Goal: Information Seeking & Learning: Learn about a topic

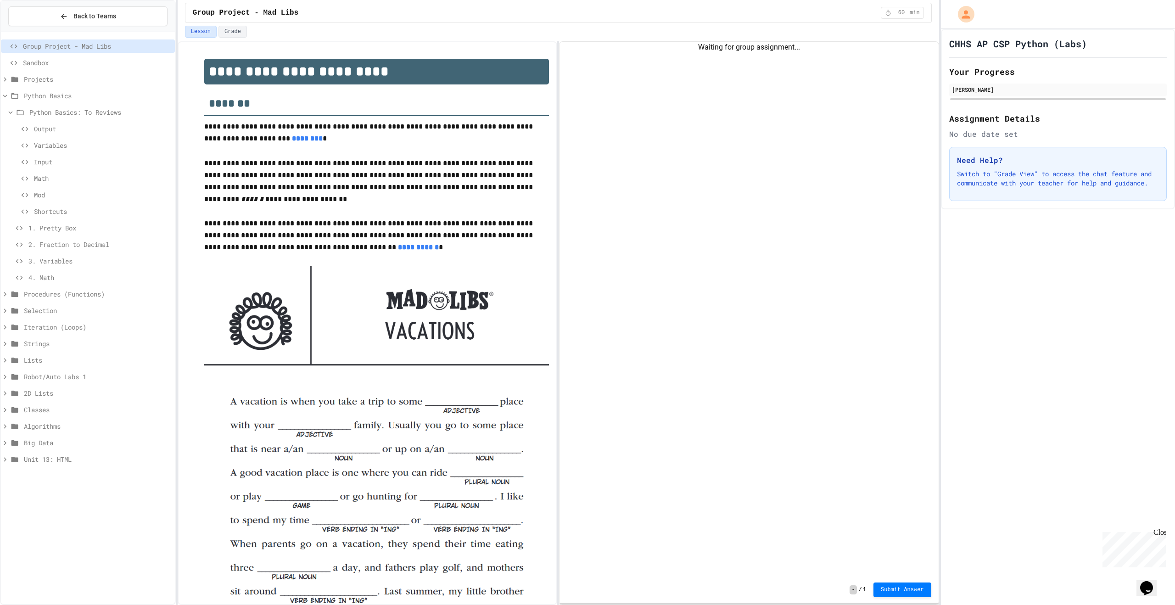
click at [138, 235] on div "1. Pretty Box" at bounding box center [88, 229] width 174 height 17
click at [107, 217] on div "Shortcuts" at bounding box center [88, 211] width 174 height 13
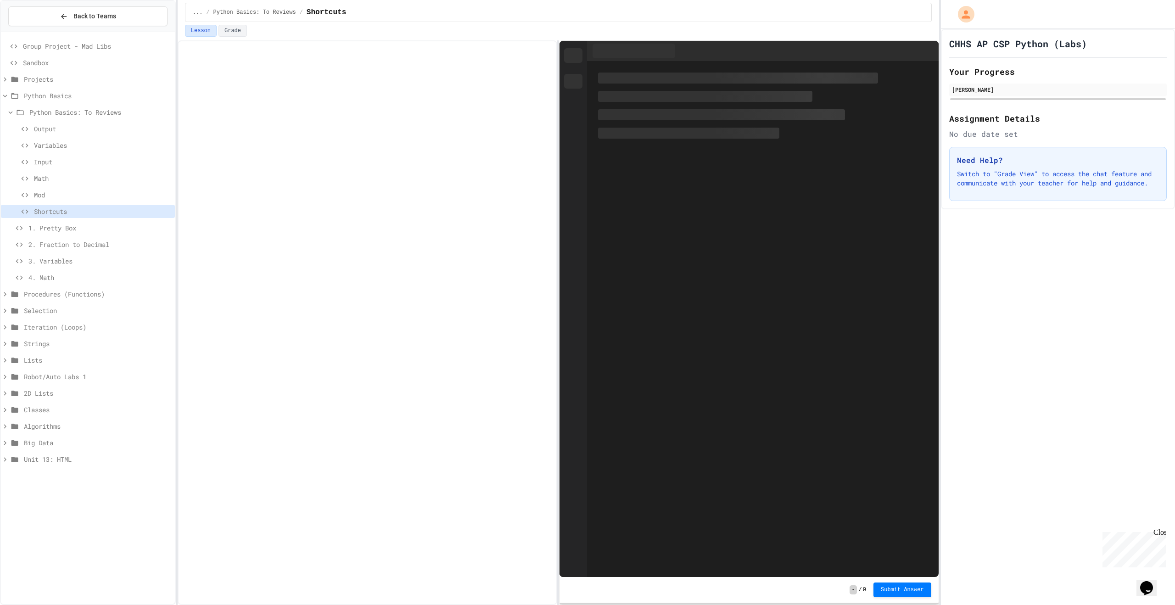
click at [112, 231] on span "1. Pretty Box" at bounding box center [99, 228] width 143 height 10
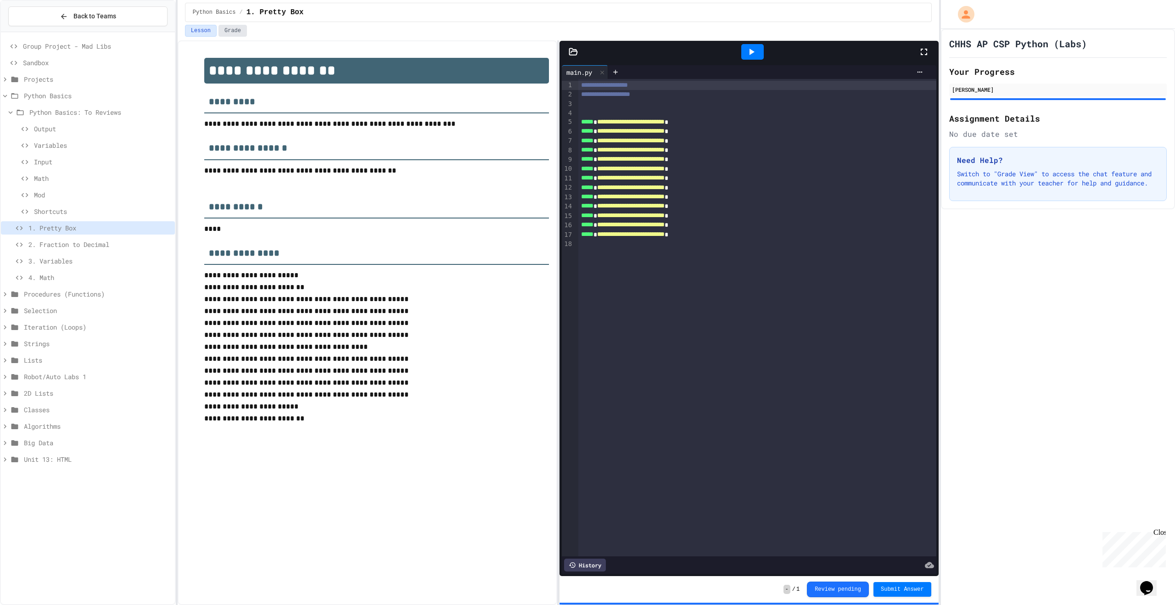
click at [227, 34] on button "Grade" at bounding box center [233, 31] width 28 height 12
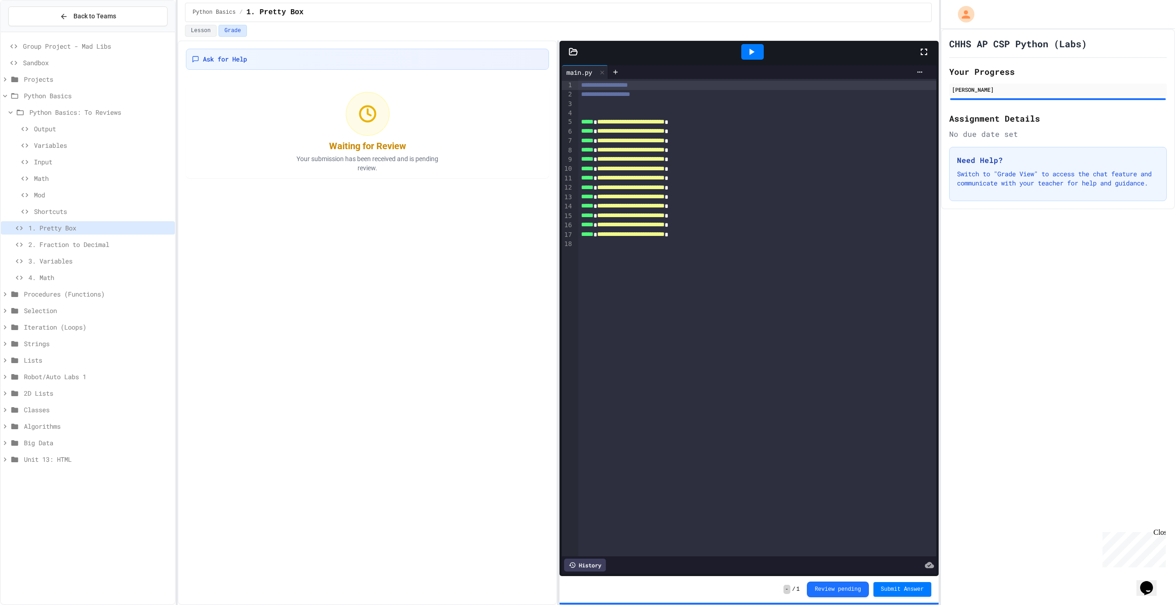
click at [136, 248] on span "2. Fraction to Decimal" at bounding box center [99, 245] width 143 height 10
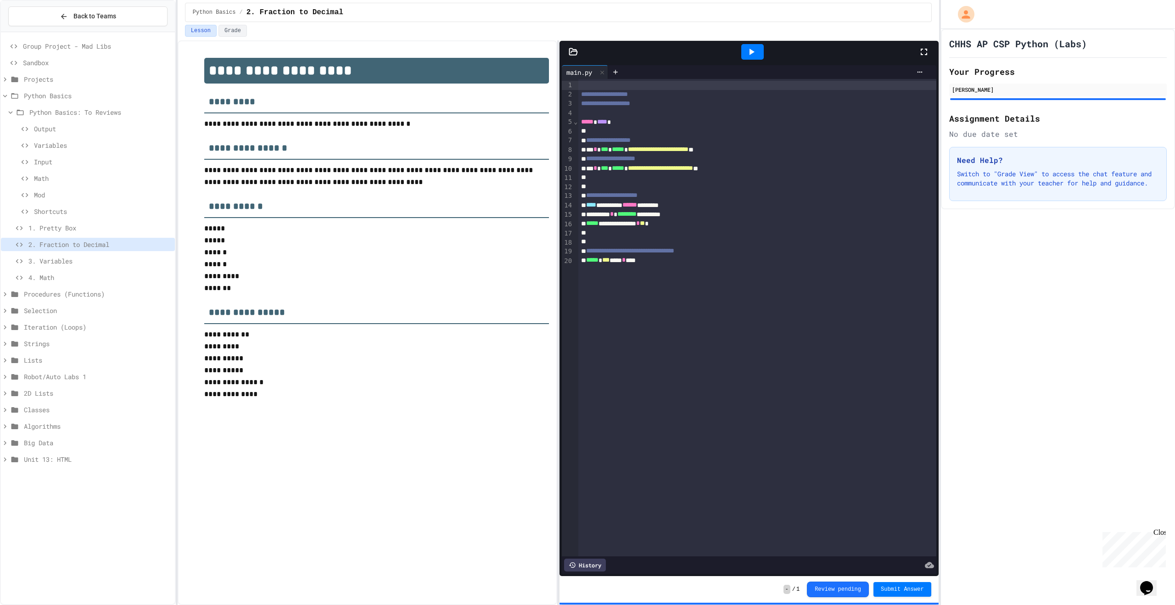
click at [754, 49] on icon at bounding box center [751, 51] width 11 height 11
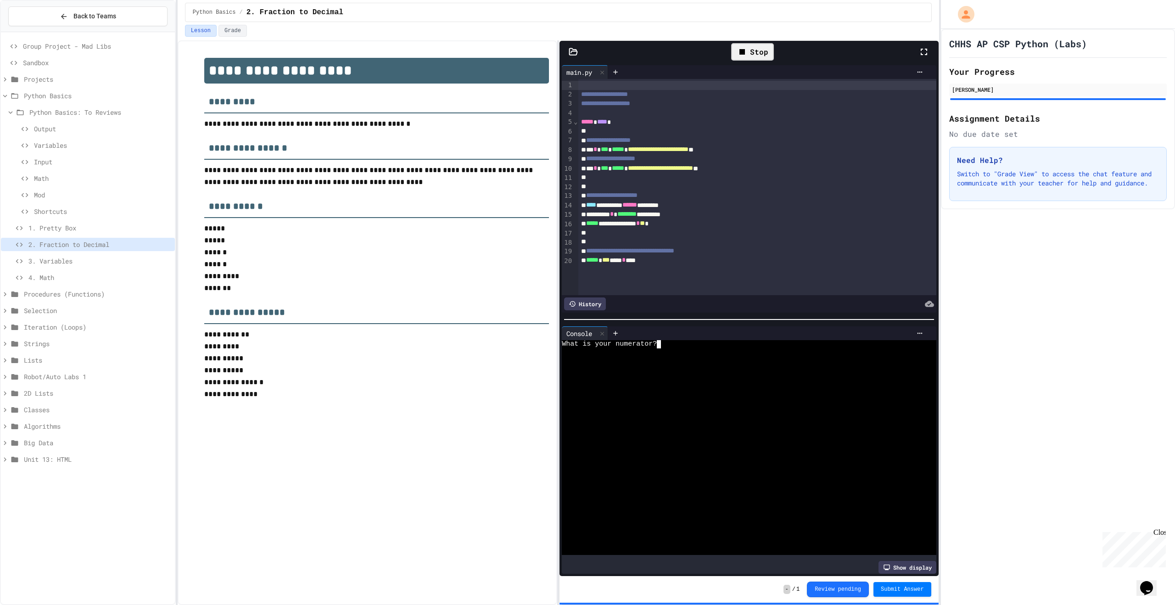
click at [736, 343] on div "What is your numerator?" at bounding box center [741, 344] width 359 height 8
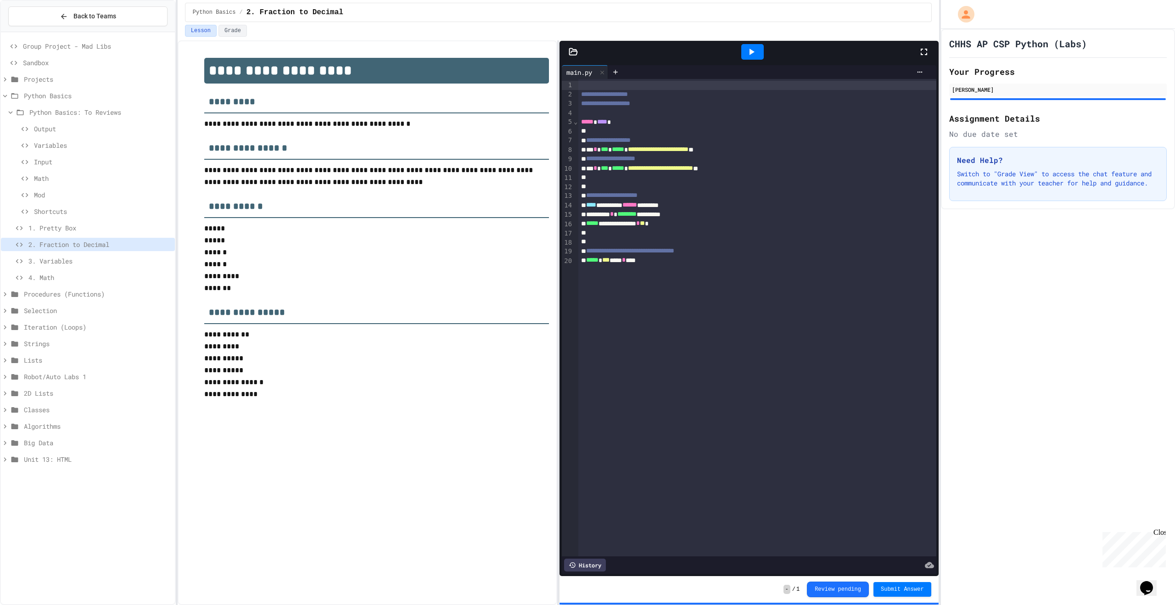
click at [129, 268] on div "3. Variables" at bounding box center [88, 262] width 174 height 17
click at [90, 269] on div "3. Variables" at bounding box center [88, 262] width 174 height 17
click at [91, 266] on div "3. Variables" at bounding box center [88, 260] width 174 height 13
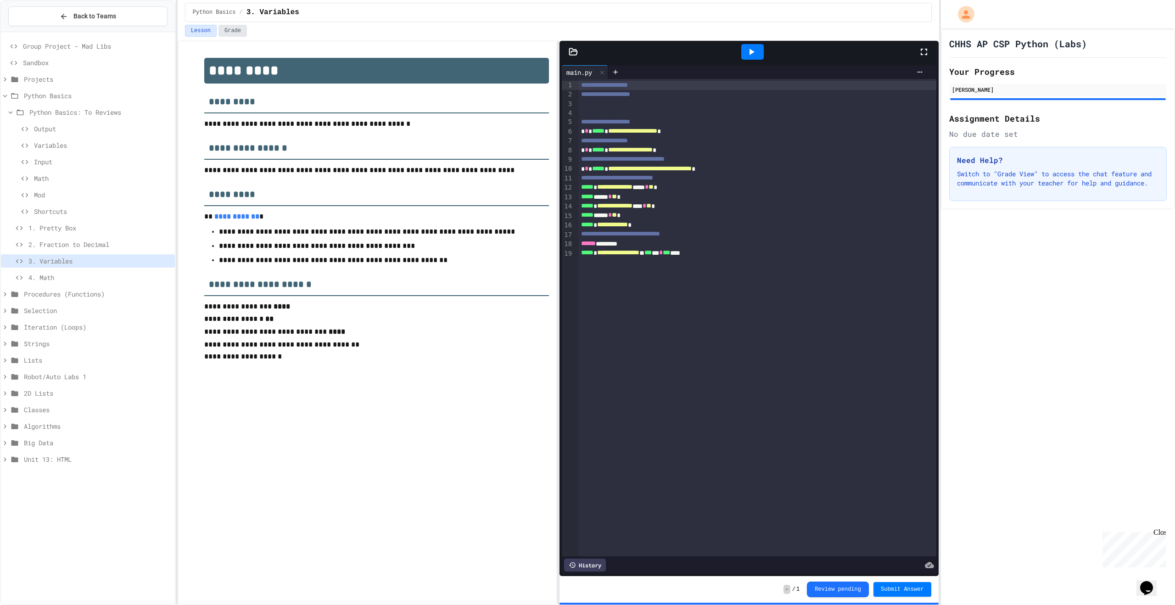
click at [235, 27] on button "Grade" at bounding box center [233, 31] width 28 height 12
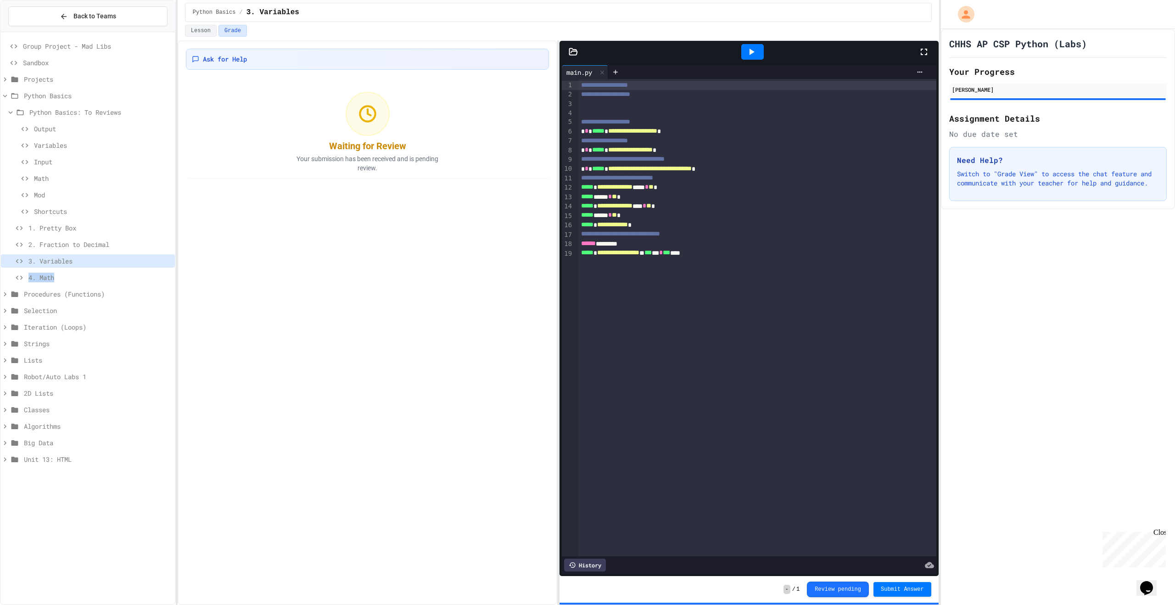
drag, startPoint x: 166, startPoint y: 271, endPoint x: 164, endPoint y: 278, distance: 6.6
click at [164, 278] on div "Group Project - Mad Libs Sandbox Projects Python Basics Python Basics: To Revie…" at bounding box center [88, 254] width 174 height 437
click at [166, 273] on span "4. Math" at bounding box center [99, 278] width 143 height 10
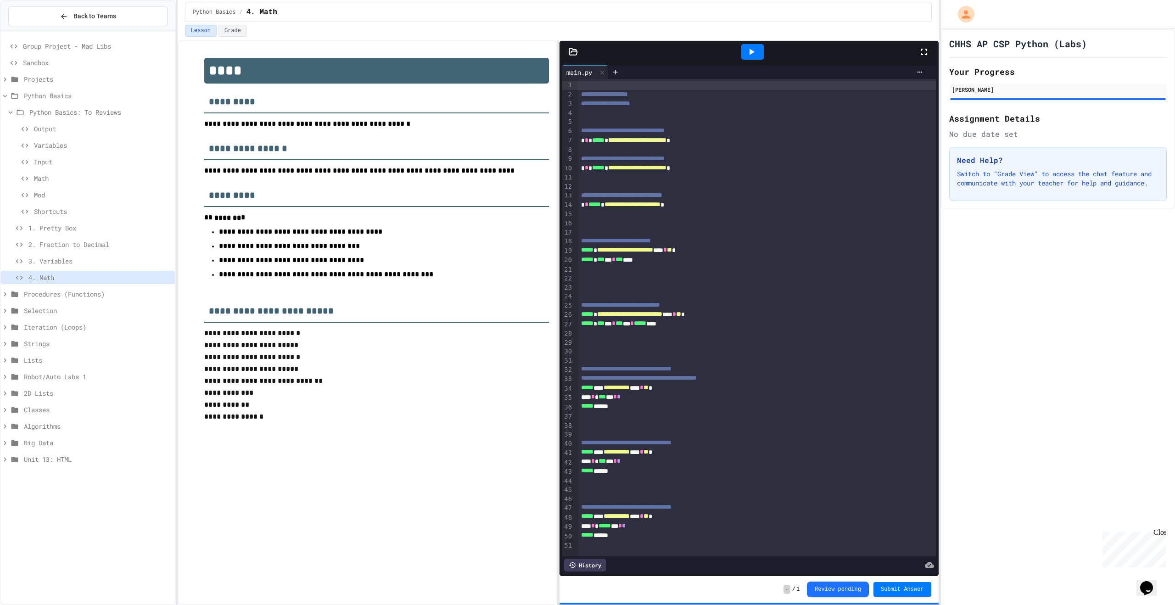
click at [159, 264] on span "3. Variables" at bounding box center [99, 261] width 143 height 10
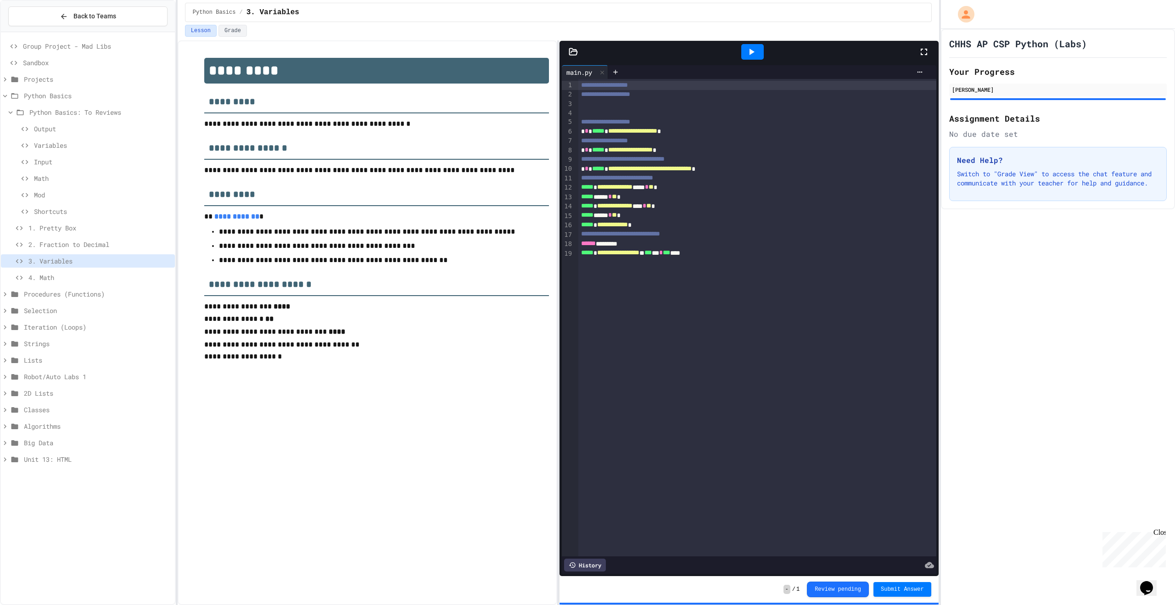
click at [157, 248] on span "2. Fraction to Decimal" at bounding box center [99, 245] width 143 height 10
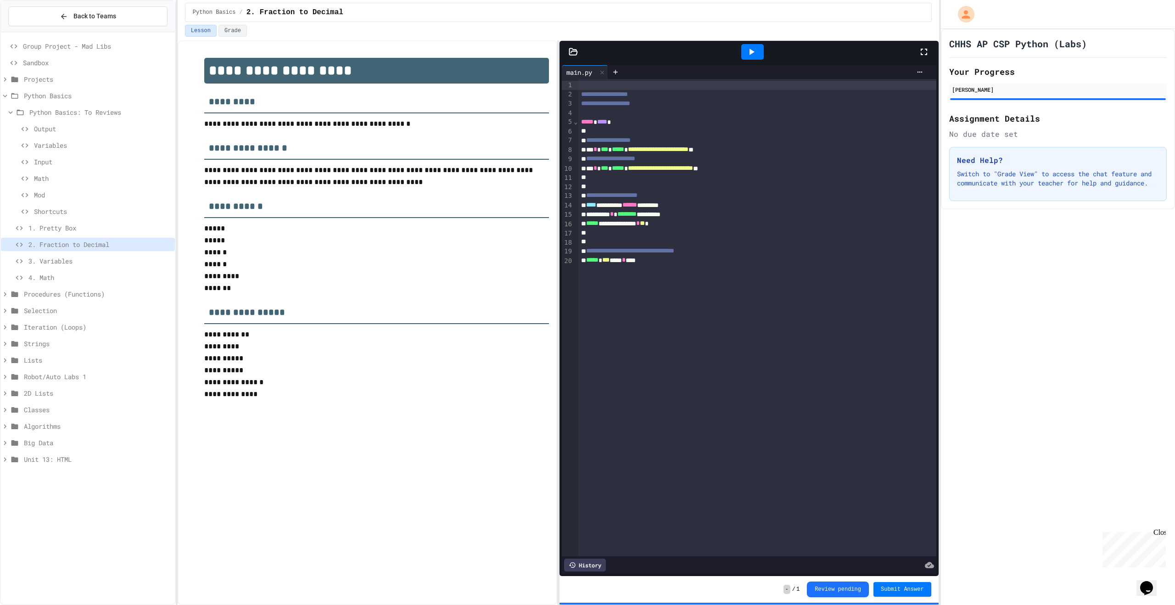
click at [153, 230] on span "1. Pretty Box" at bounding box center [99, 228] width 143 height 10
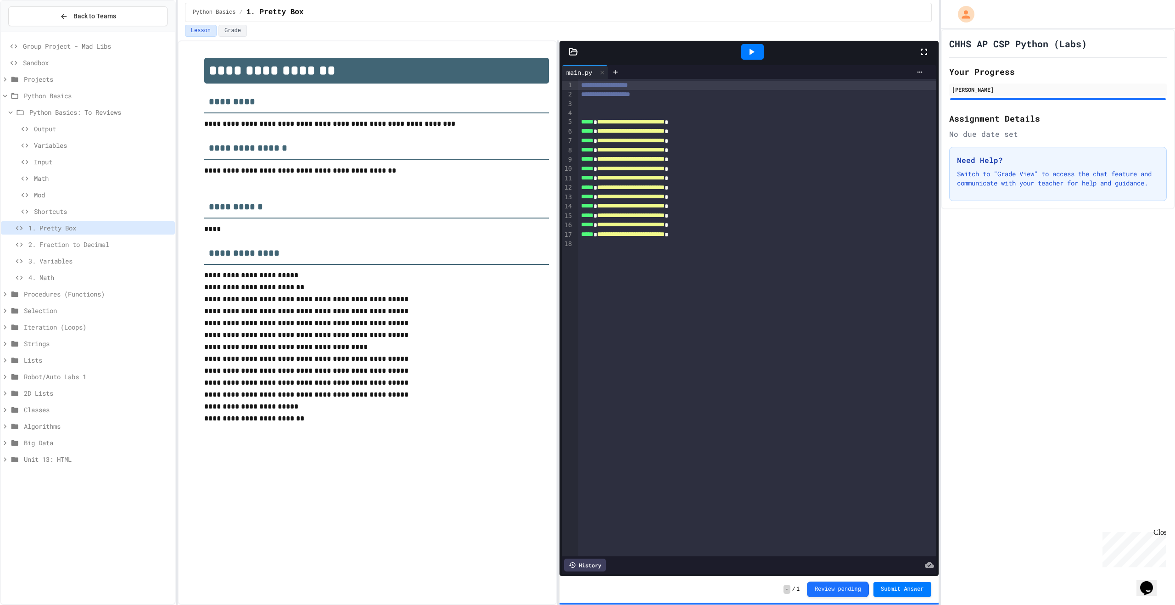
click at [104, 281] on span "4. Math" at bounding box center [99, 278] width 143 height 10
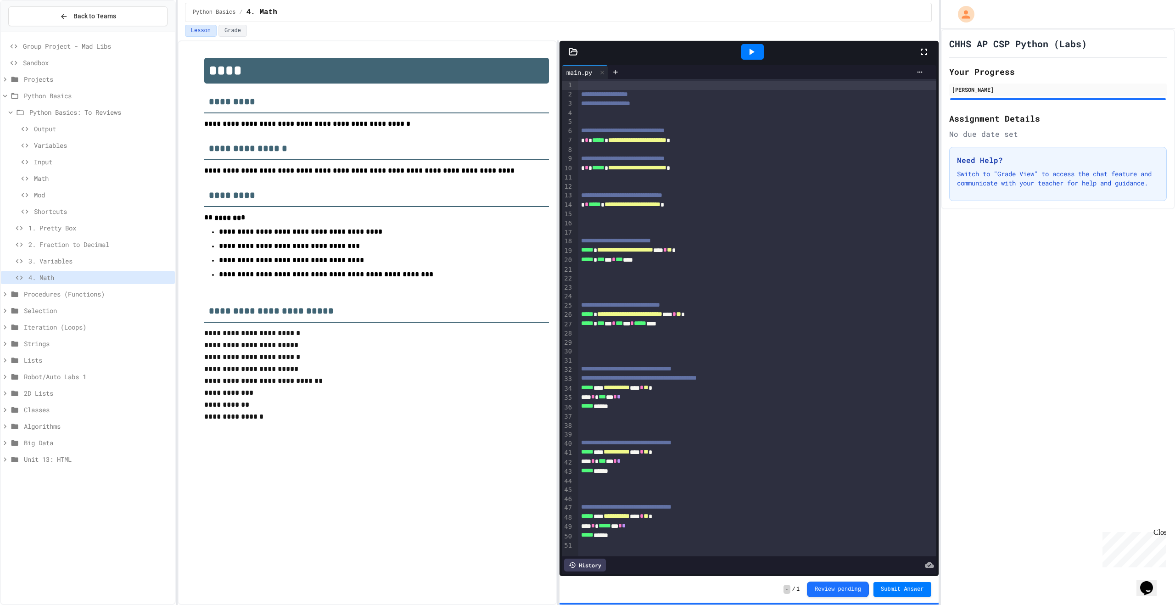
click at [109, 233] on div "1. Pretty Box" at bounding box center [88, 227] width 174 height 13
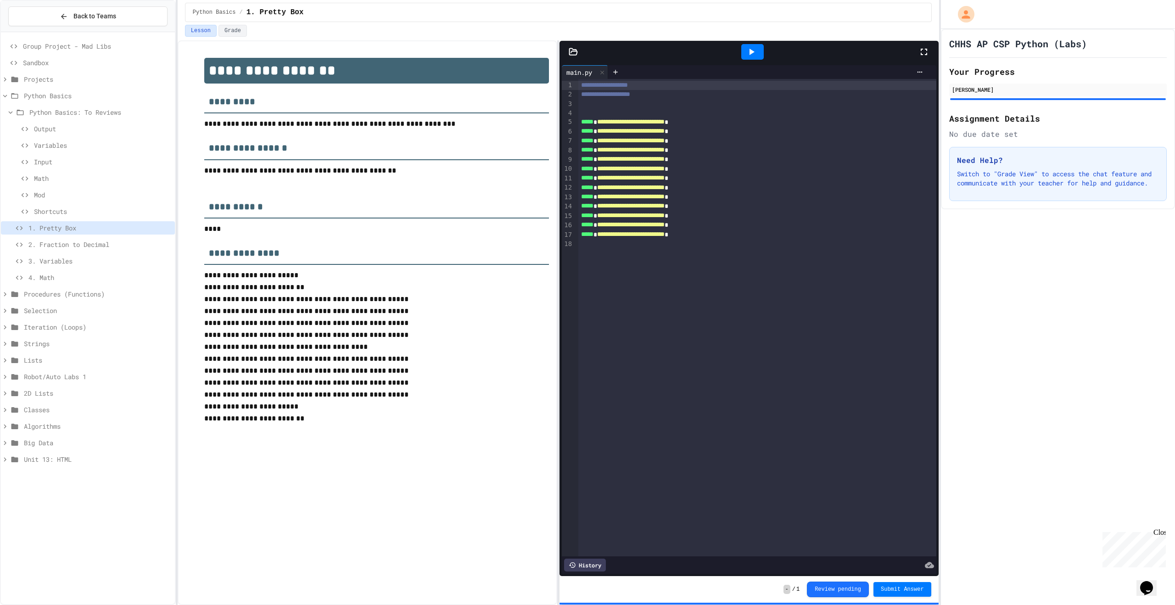
click at [757, 57] on icon at bounding box center [751, 51] width 11 height 11
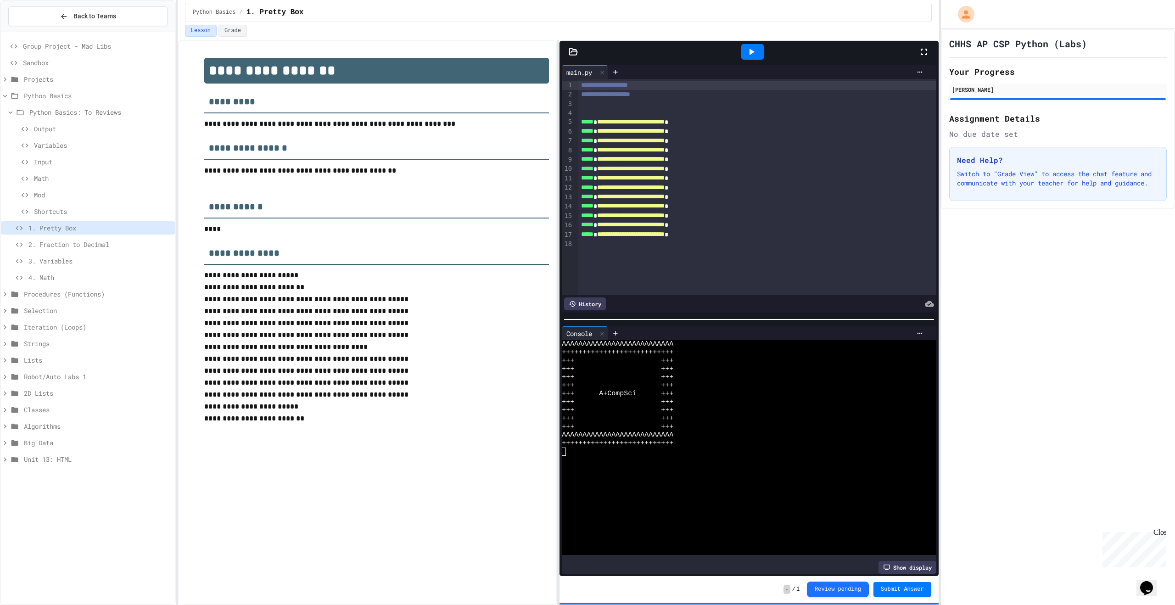
click at [90, 249] on div "2. Fraction to Decimal" at bounding box center [88, 244] width 174 height 13
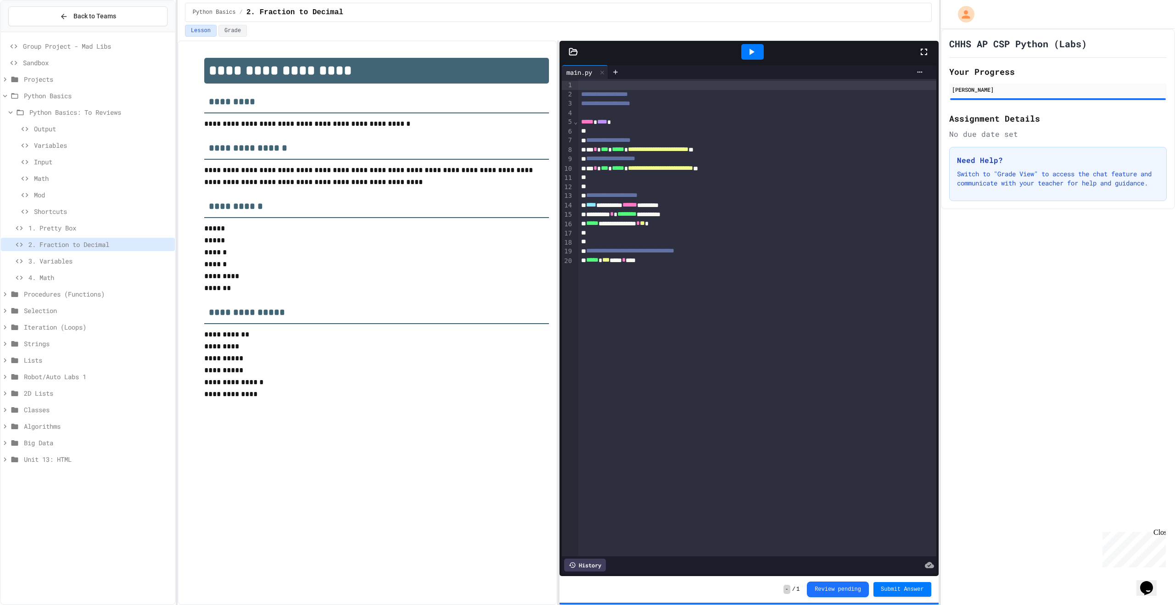
click at [765, 48] on div at bounding box center [753, 51] width 32 height 25
click at [761, 50] on div at bounding box center [752, 52] width 22 height 16
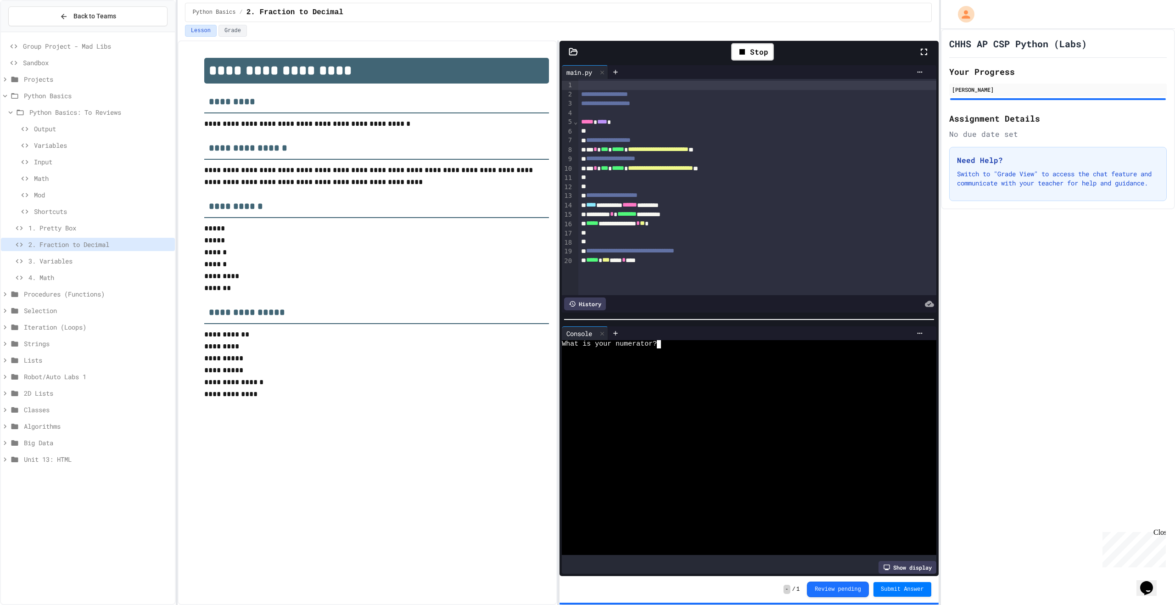
click at [738, 340] on div "What is your numerator?" at bounding box center [741, 344] width 359 height 8
click at [739, 340] on div "What is your numerator?" at bounding box center [741, 344] width 359 height 8
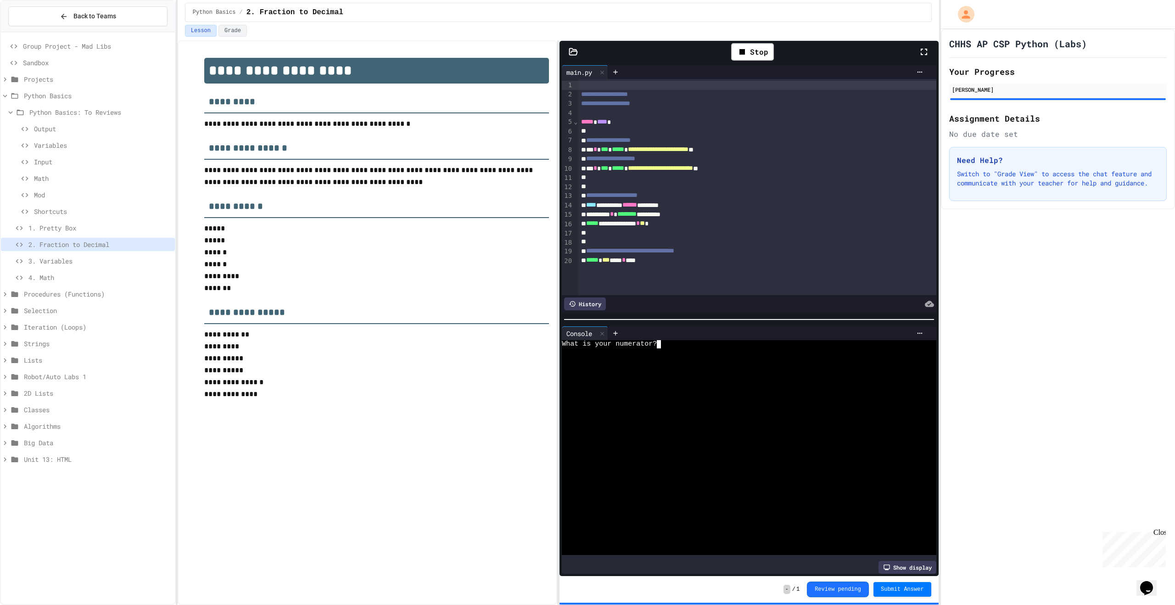
click at [739, 340] on div "What is your numerator?" at bounding box center [741, 344] width 359 height 8
click at [117, 258] on span "3. Variables" at bounding box center [99, 261] width 143 height 10
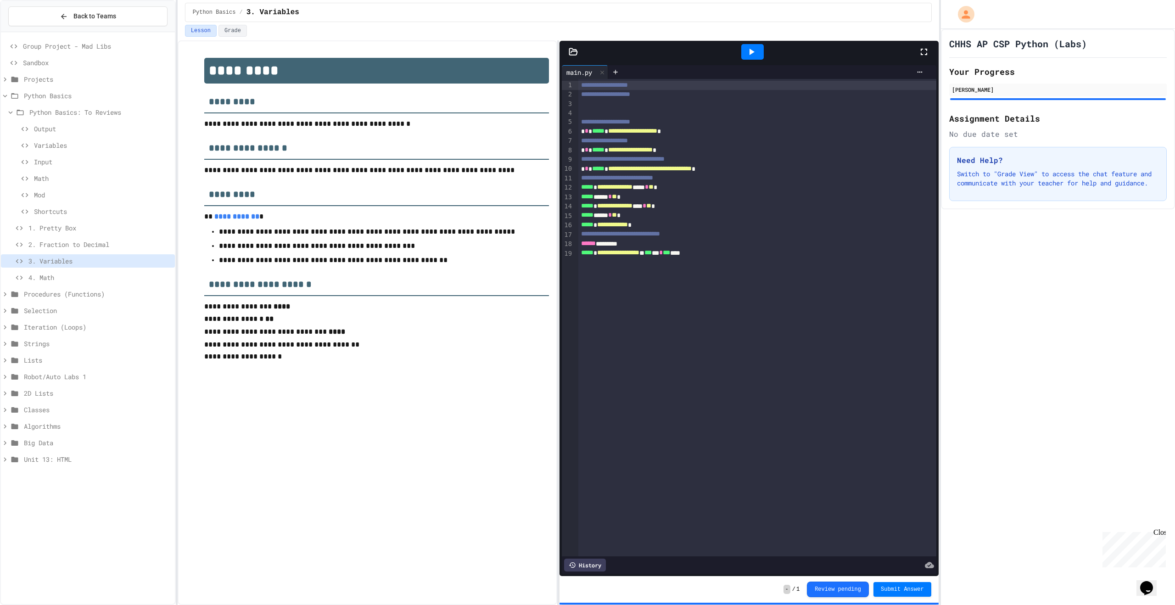
click at [118, 245] on span "2. Fraction to Decimal" at bounding box center [99, 245] width 143 height 10
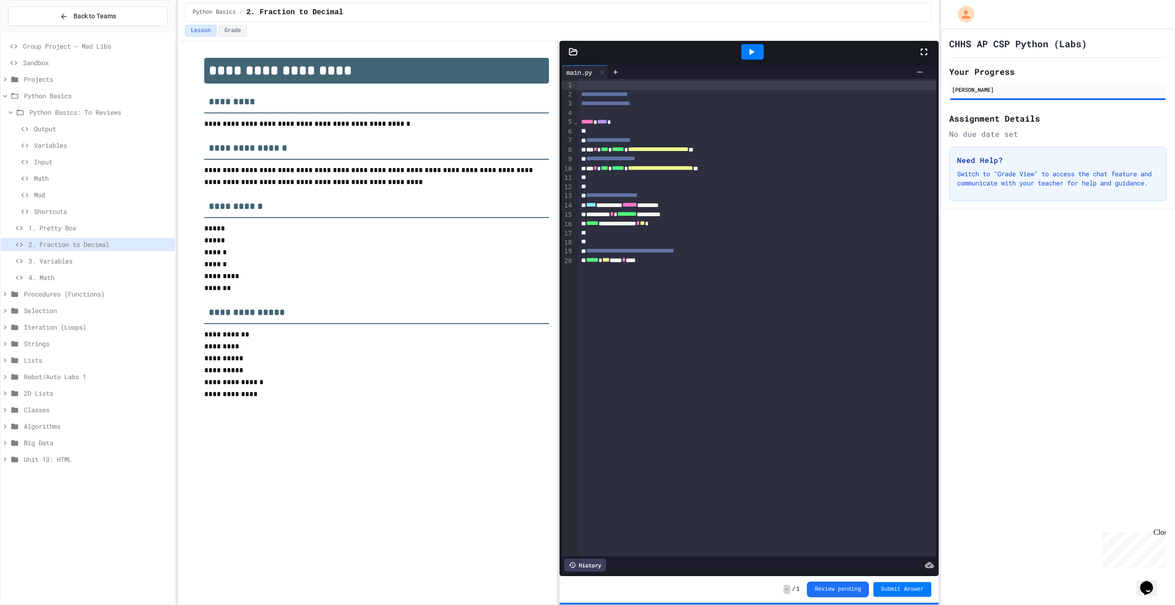
click at [127, 261] on span "3. Variables" at bounding box center [99, 261] width 143 height 10
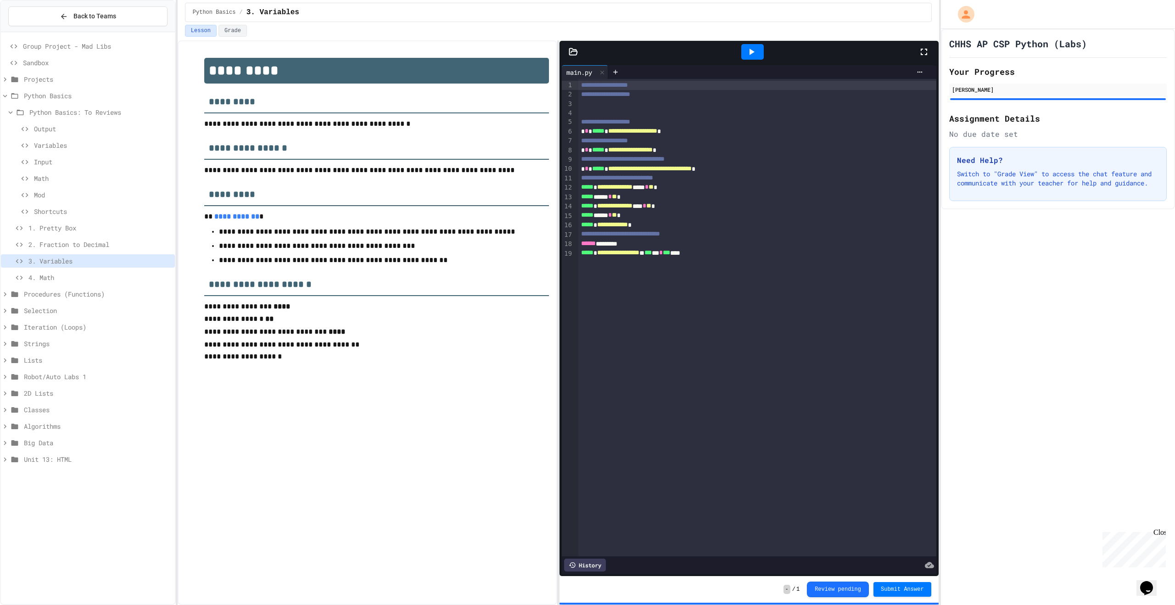
click at [756, 50] on icon at bounding box center [751, 51] width 11 height 11
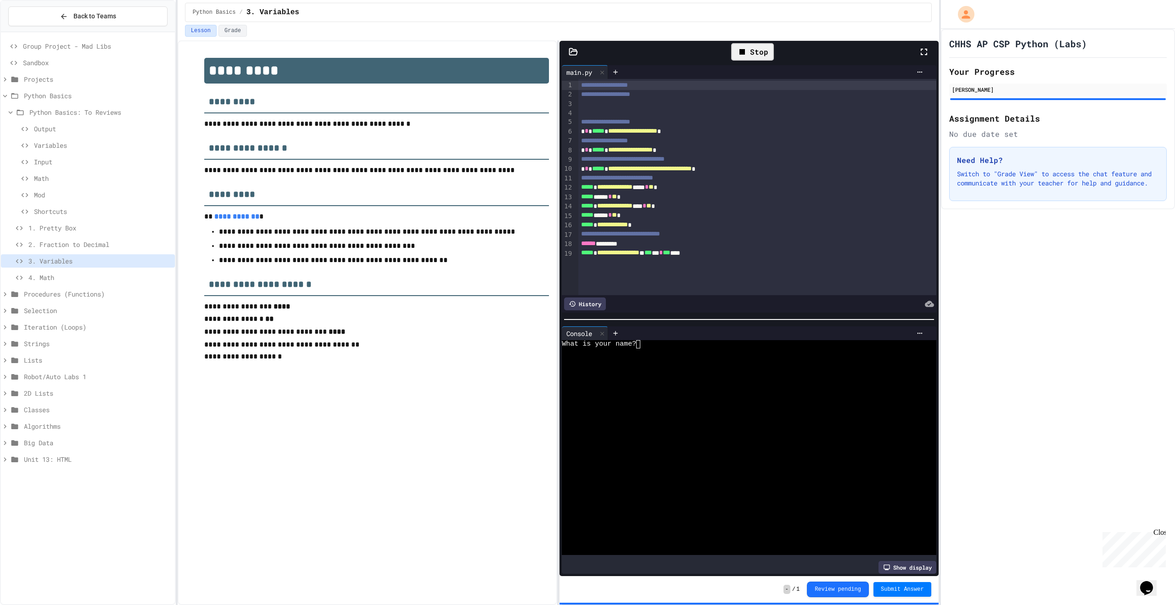
click at [760, 357] on div "What is your name?" at bounding box center [741, 447] width 359 height 215
type textarea "*"
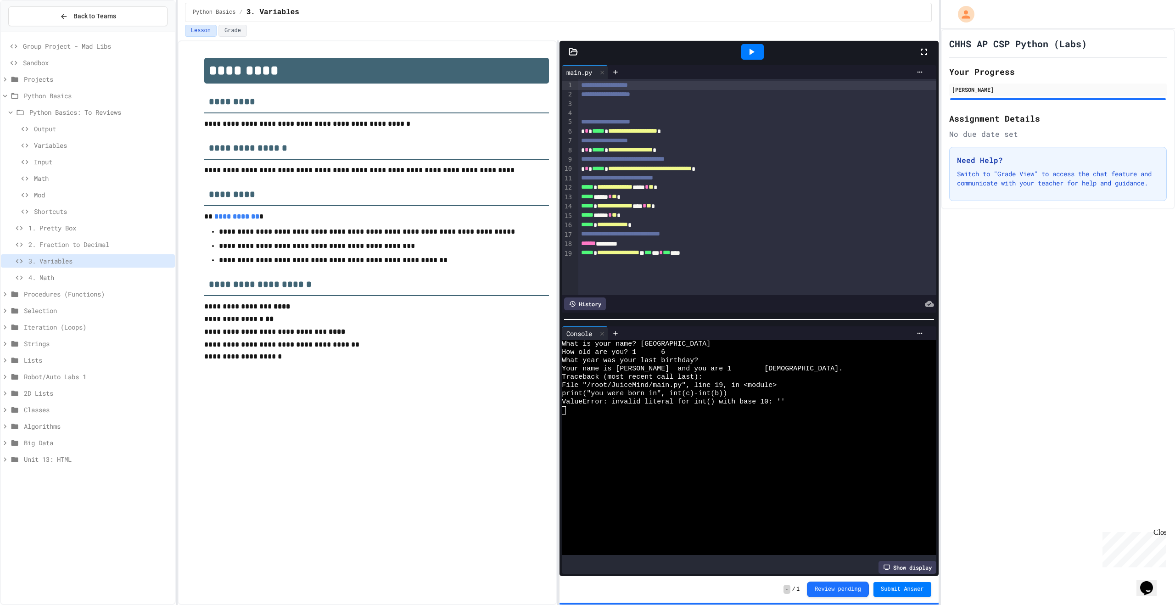
click at [757, 57] on div at bounding box center [752, 52] width 22 height 16
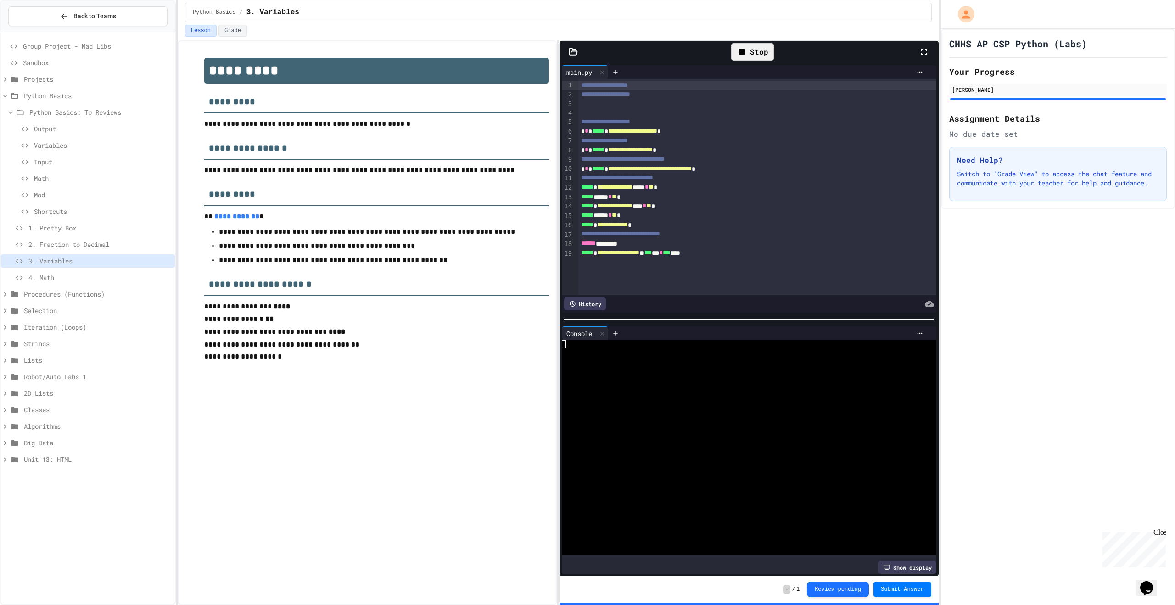
click at [757, 55] on div "Stop" at bounding box center [752, 51] width 43 height 17
click at [757, 55] on icon at bounding box center [751, 51] width 11 height 11
click at [720, 357] on div at bounding box center [741, 361] width 359 height 8
type textarea "*"
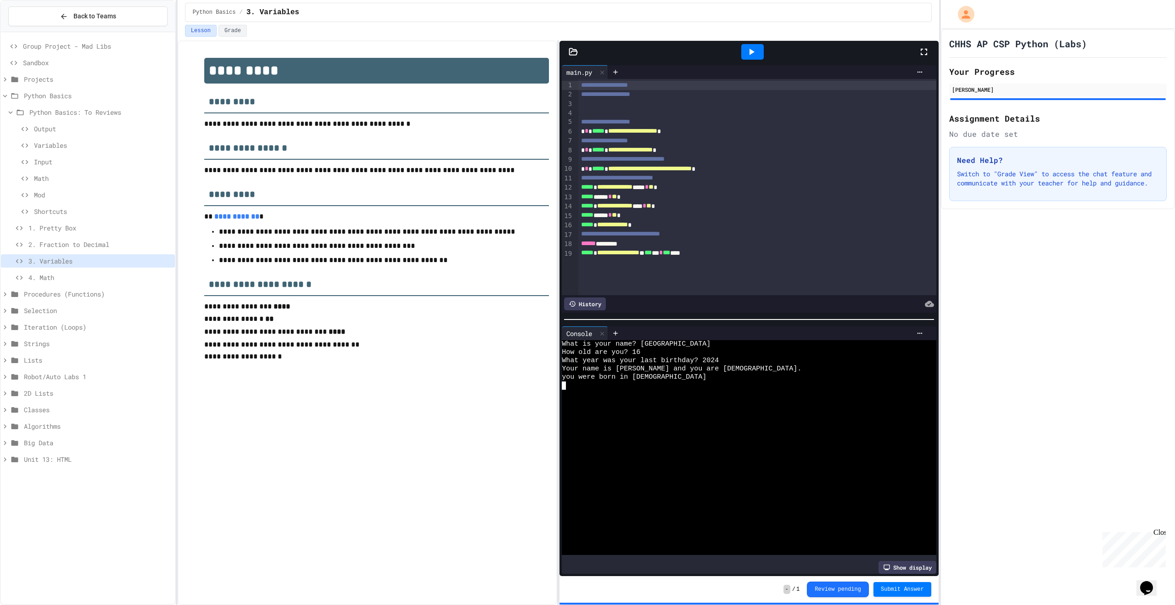
click at [628, 226] on span "**********" at bounding box center [612, 224] width 31 height 6
click at [613, 255] on span "**********" at bounding box center [618, 252] width 42 height 6
click at [746, 58] on div at bounding box center [752, 52] width 22 height 16
click at [107, 273] on span "4. Math" at bounding box center [99, 278] width 143 height 10
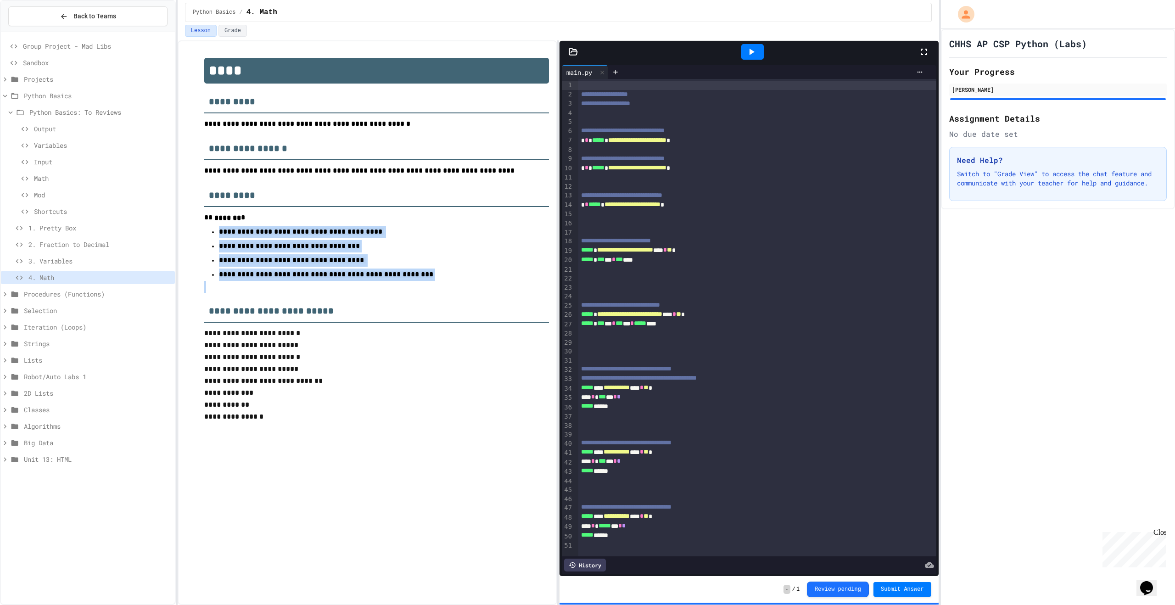
drag, startPoint x: 203, startPoint y: 236, endPoint x: 449, endPoint y: 306, distance: 256.1
click at [449, 306] on div "**********" at bounding box center [367, 252] width 363 height 407
click at [753, 47] on icon at bounding box center [751, 51] width 11 height 11
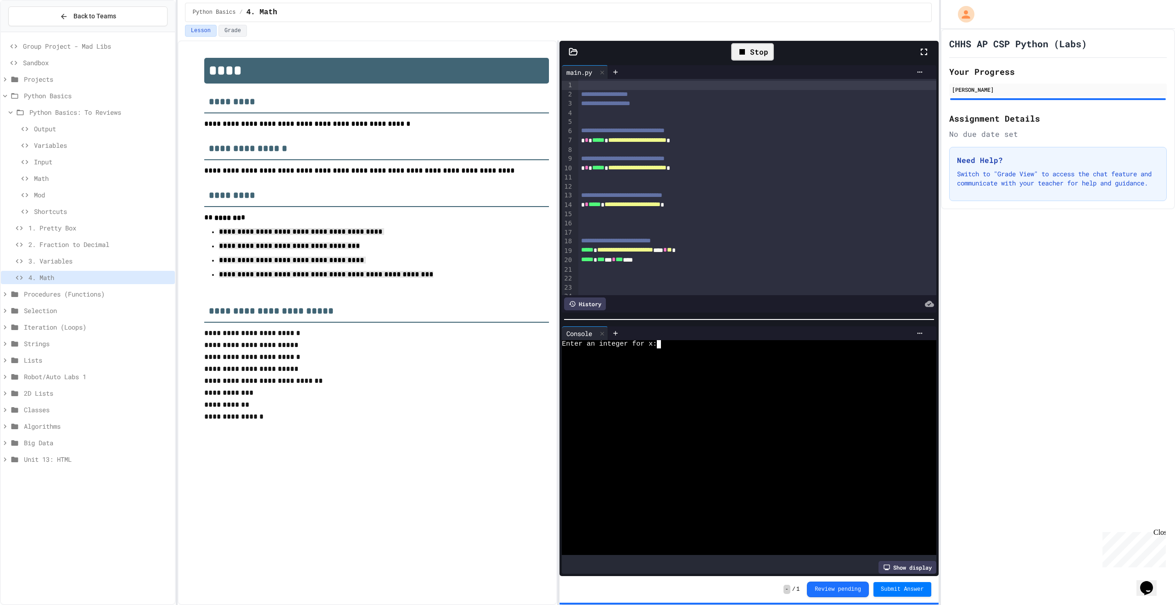
click at [737, 357] on div at bounding box center [741, 361] width 359 height 8
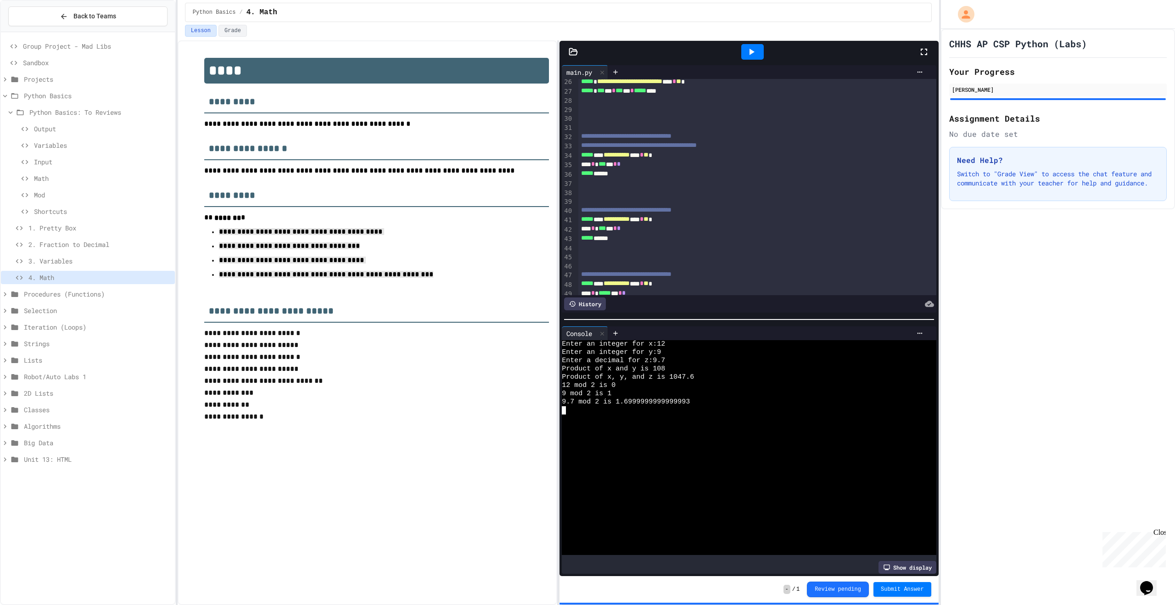
scroll to position [267, 0]
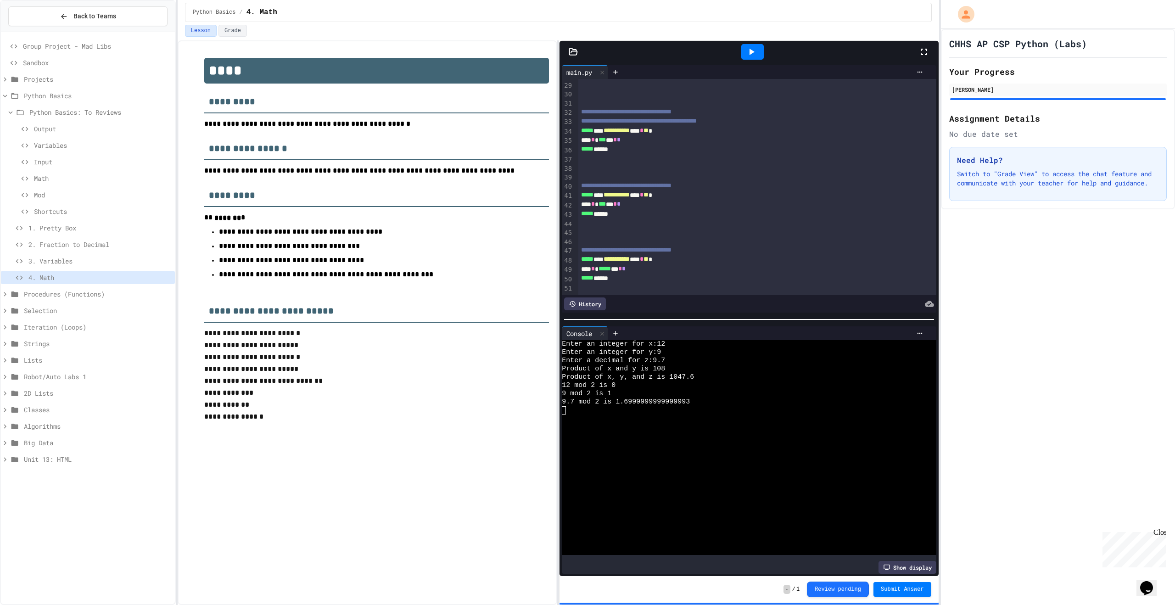
click at [522, 140] on h3 "**********" at bounding box center [376, 145] width 345 height 30
drag, startPoint x: 144, startPoint y: 261, endPoint x: 145, endPoint y: 251, distance: 10.1
click at [144, 261] on span "3. Variables" at bounding box center [99, 261] width 143 height 10
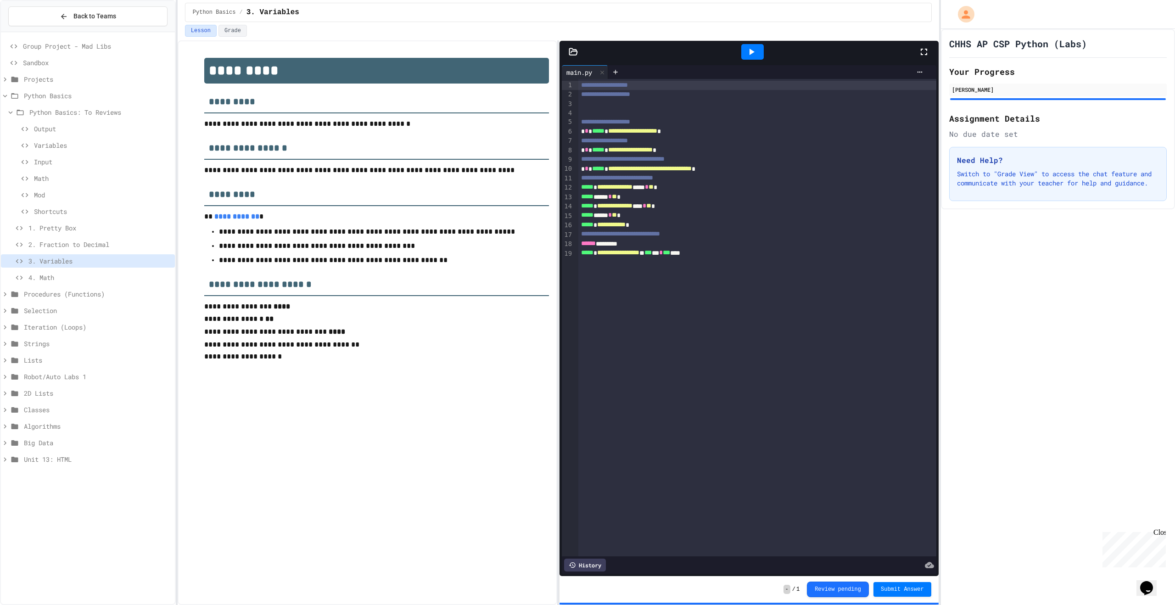
click at [138, 276] on span "4. Math" at bounding box center [99, 278] width 143 height 10
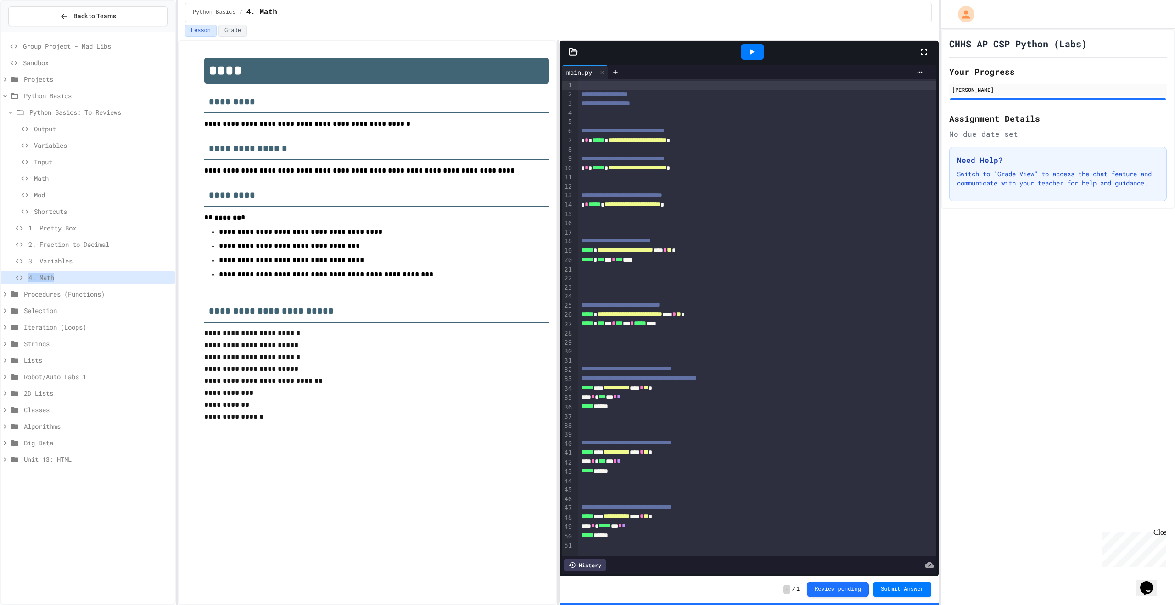
scroll to position [10, 0]
click at [64, 262] on span "3. Variables" at bounding box center [99, 261] width 143 height 10
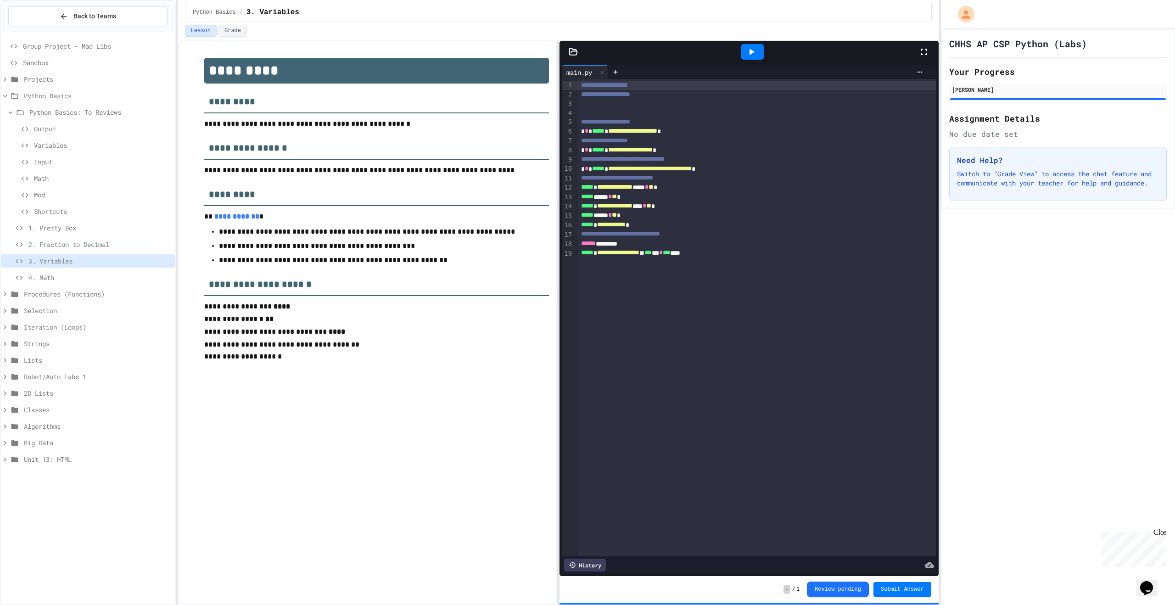
drag, startPoint x: 131, startPoint y: 187, endPoint x: 208, endPoint y: 83, distance: 130.3
click at [131, 188] on div "Math" at bounding box center [88, 180] width 174 height 17
click at [802, 249] on div "**********" at bounding box center [750, 252] width 344 height 9
click at [750, 54] on icon at bounding box center [752, 52] width 5 height 6
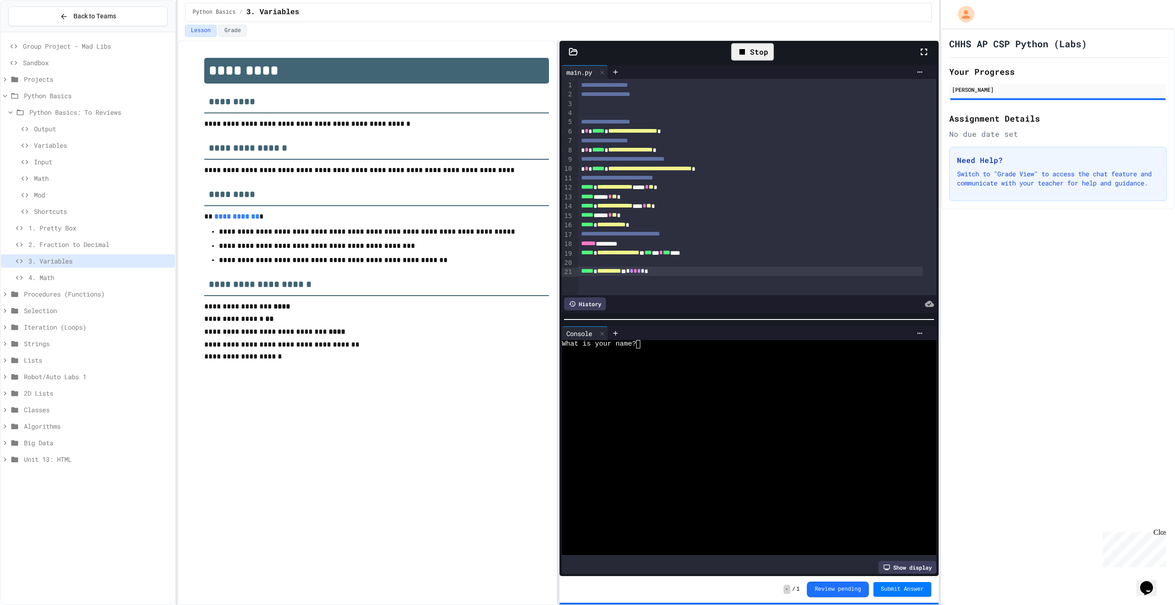
click at [742, 351] on div at bounding box center [741, 352] width 359 height 8
click at [682, 273] on div "**********" at bounding box center [750, 271] width 344 height 9
click at [522, 331] on p "**********" at bounding box center [376, 332] width 345 height 13
click at [122, 281] on span "4. Math" at bounding box center [99, 278] width 143 height 10
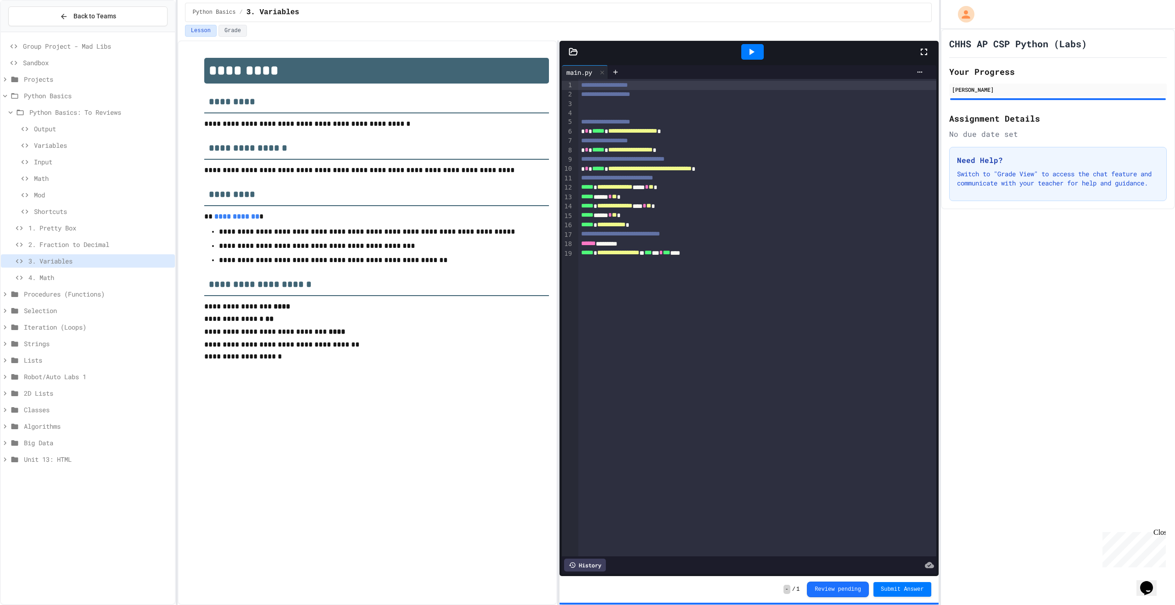
click at [507, 199] on h3 "*********" at bounding box center [376, 191] width 345 height 30
